Goal: Find specific page/section: Find specific page/section

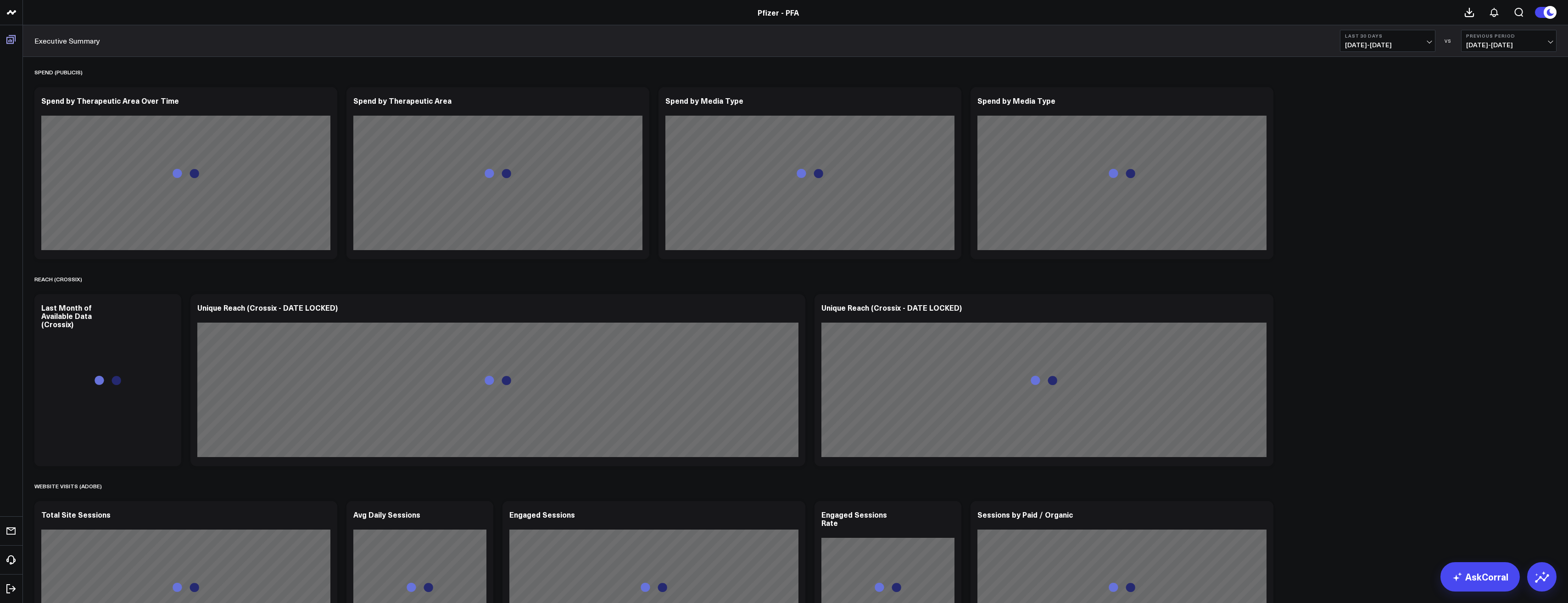
click at [16, 41] on link "Boards" at bounding box center [12, 39] width 17 height 16
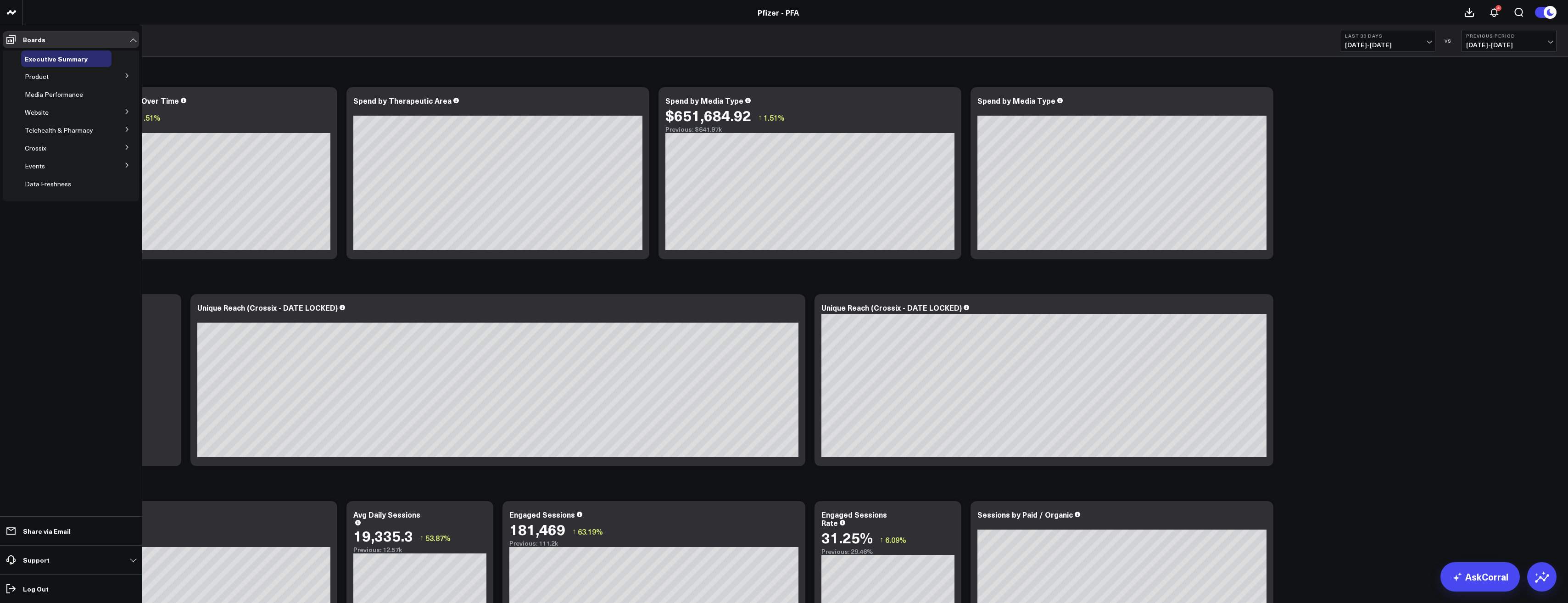
click at [124, 108] on button at bounding box center [127, 111] width 24 height 14
click at [128, 75] on icon at bounding box center [127, 75] width 5 height 5
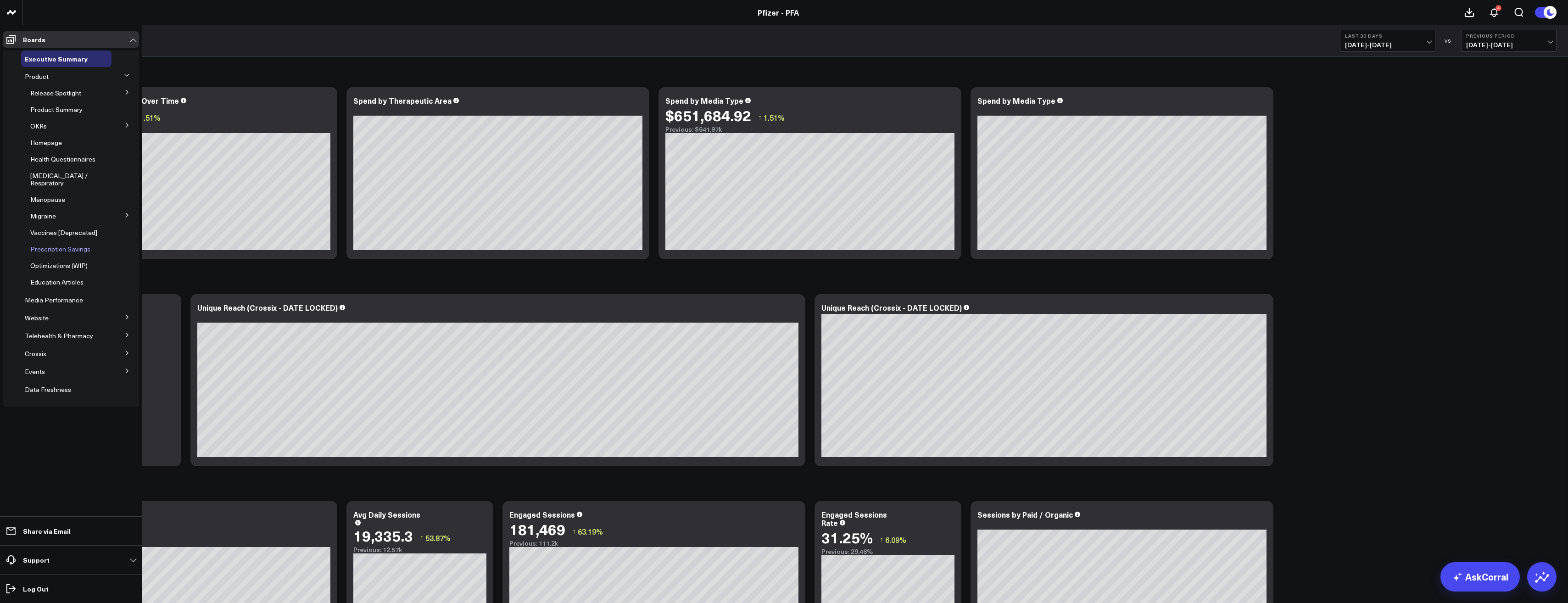
click at [85, 245] on span "Prescription Savings" at bounding box center [60, 249] width 60 height 9
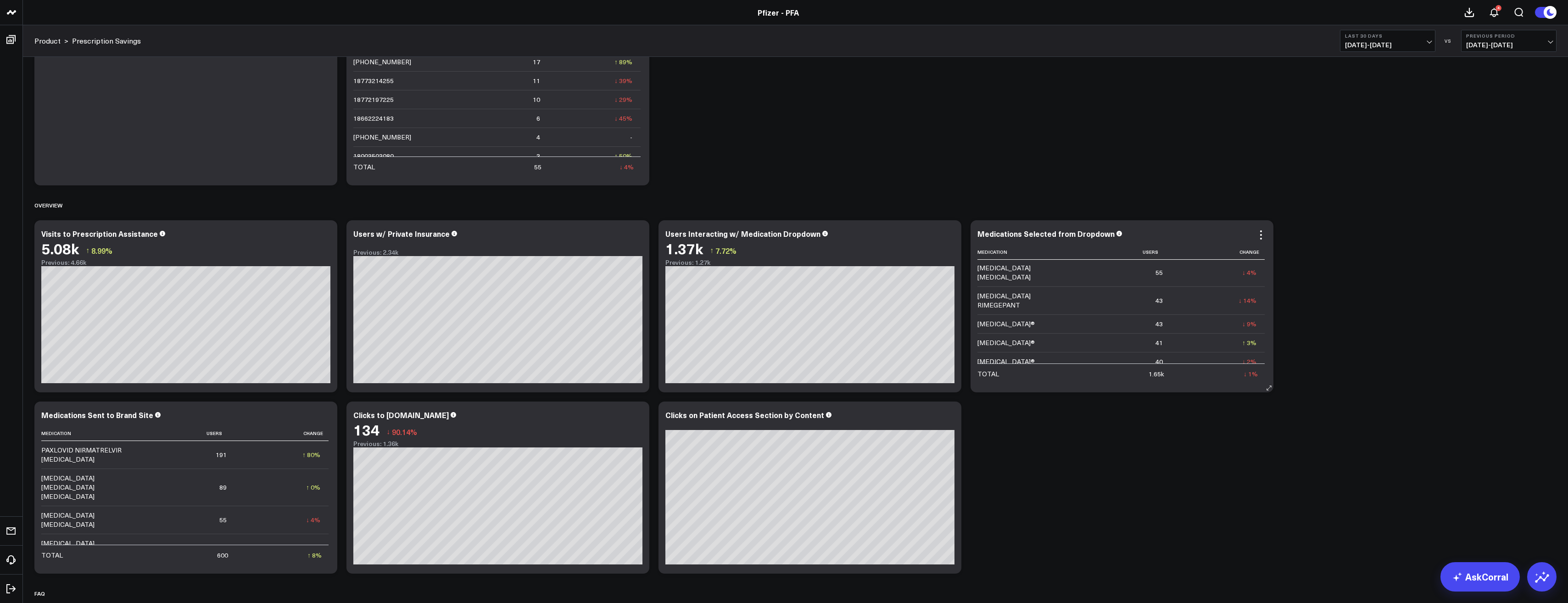
scroll to position [155, 0]
click at [1427, 41] on span "[DATE] - [DATE]" at bounding box center [1388, 45] width 85 height 7
click at [1387, 131] on link "Last 90 Days" at bounding box center [1387, 132] width 94 height 18
